Goal: Navigation & Orientation: Find specific page/section

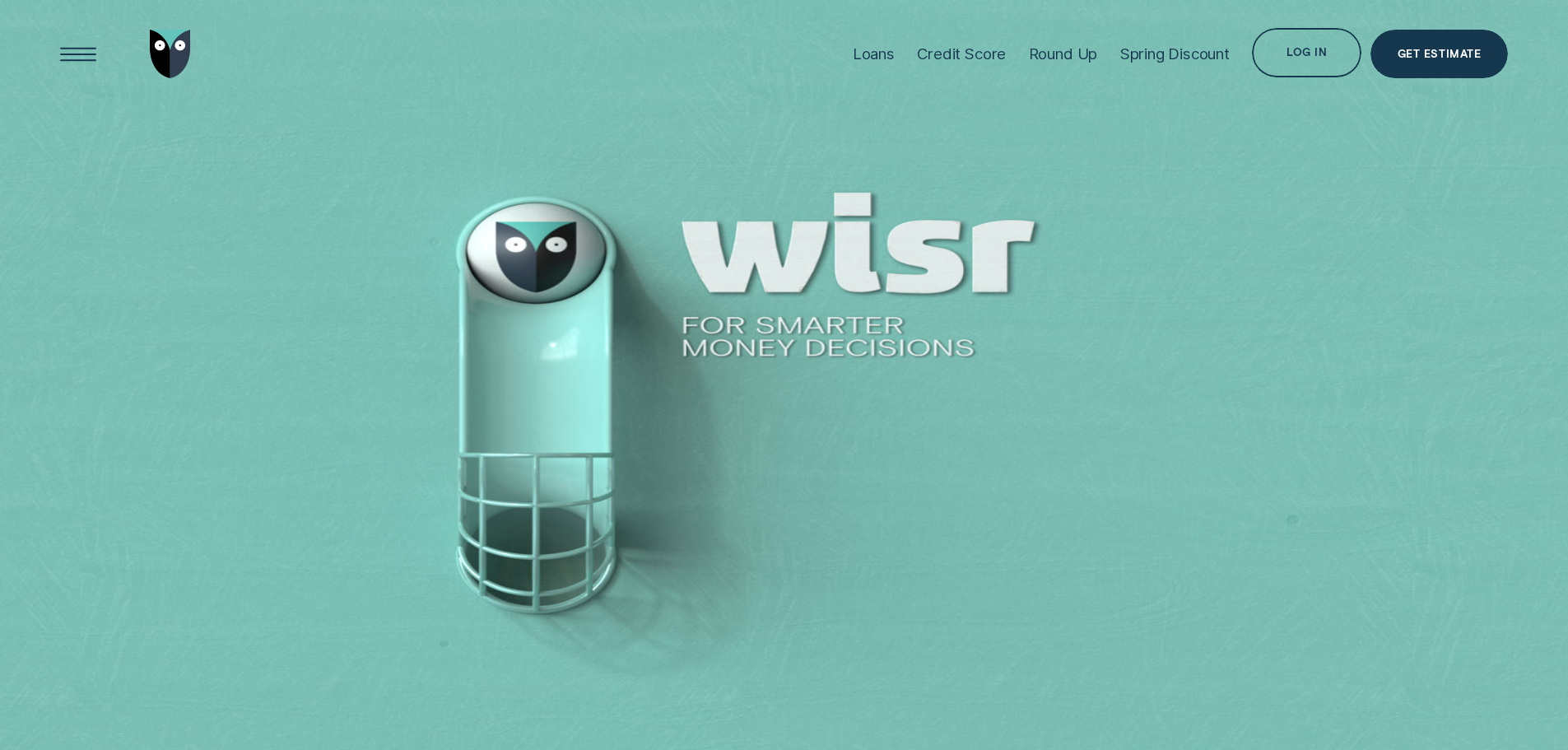
click at [1313, 45] on div "Log in" at bounding box center [1307, 52] width 109 height 49
click at [1316, 57] on div "Log in" at bounding box center [1307, 55] width 41 height 10
click at [1300, 52] on div "Log in" at bounding box center [1307, 55] width 41 height 10
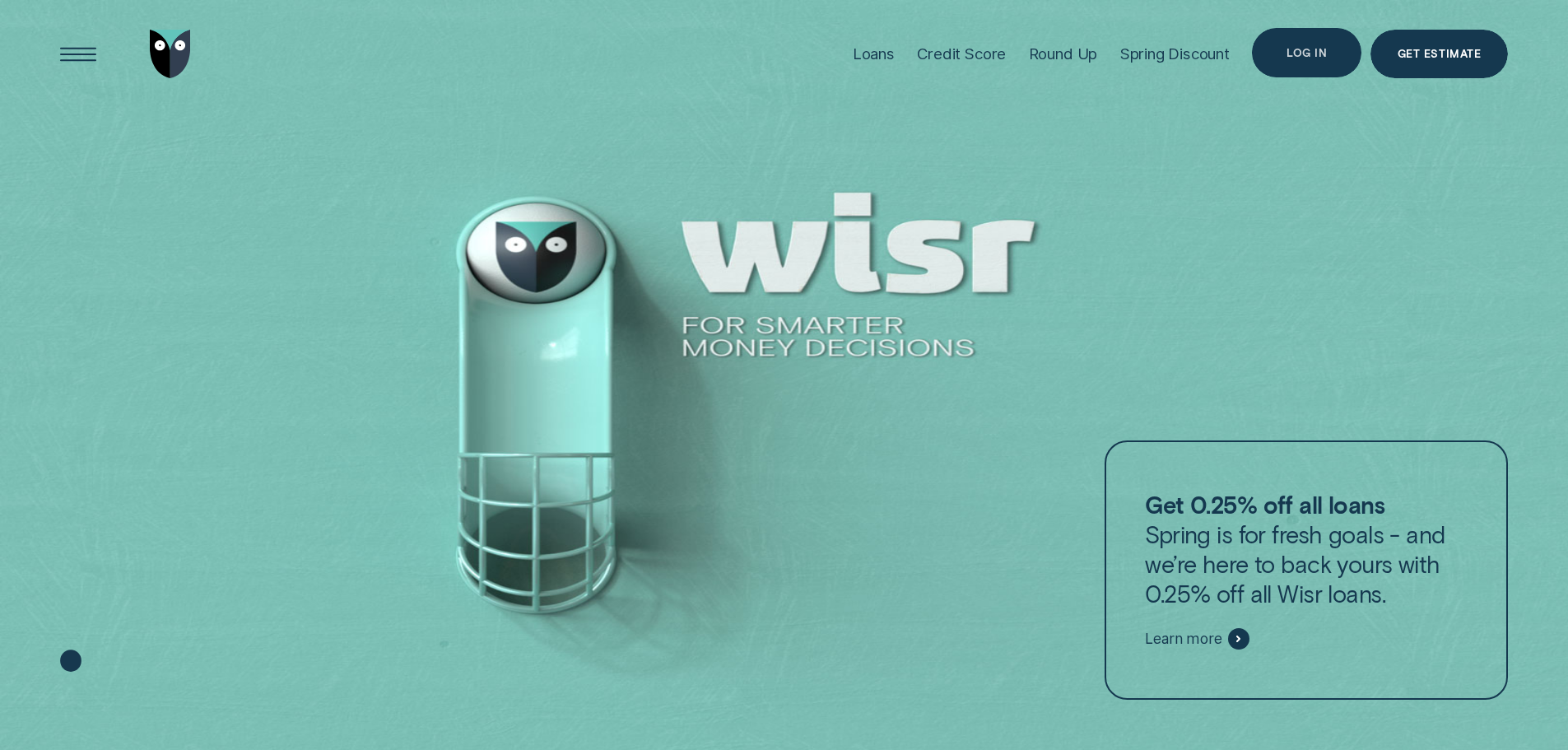
click at [1318, 61] on div "Log in" at bounding box center [1307, 52] width 109 height 49
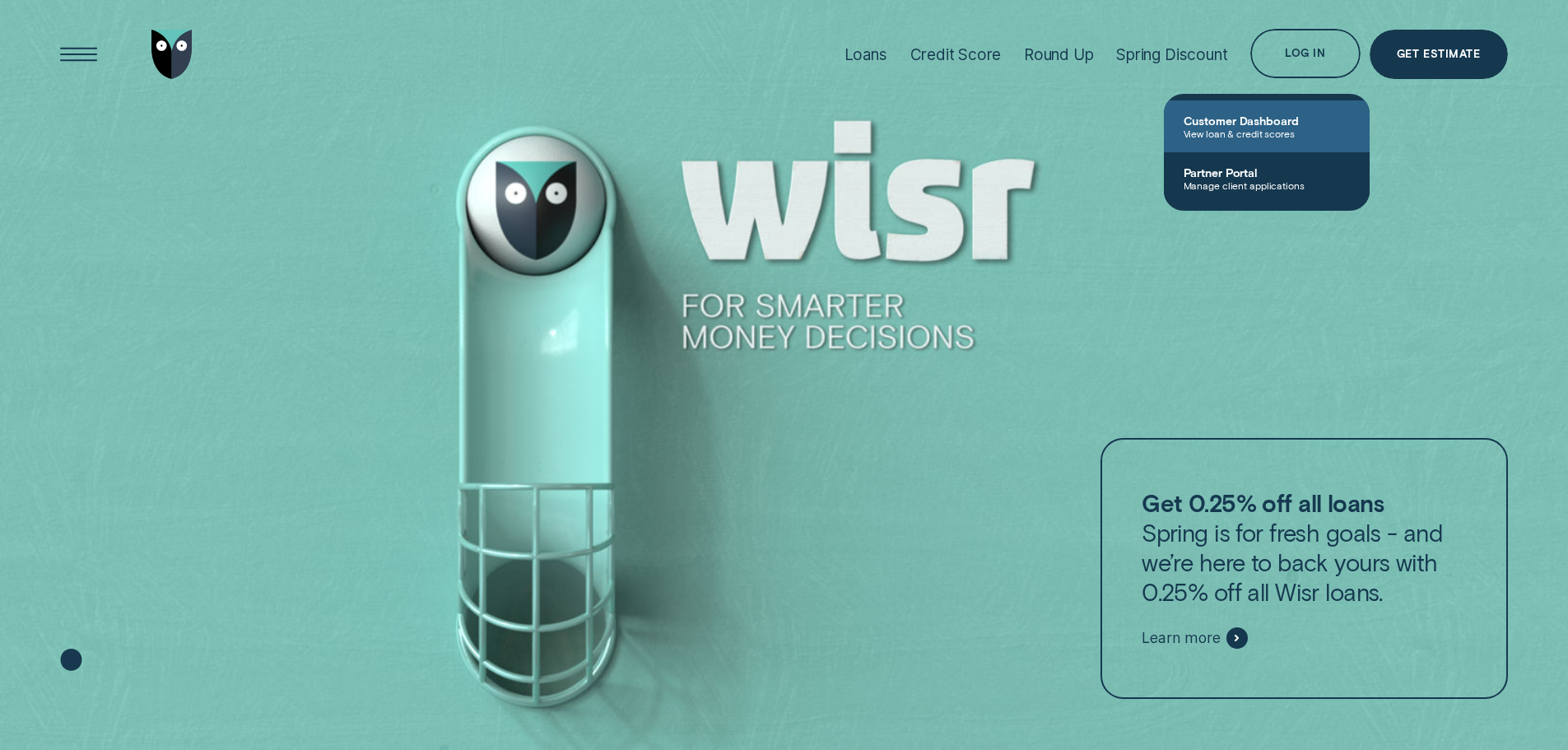
click at [1252, 125] on span "Customer Dashboard" at bounding box center [1267, 121] width 166 height 14
